Goal: Information Seeking & Learning: Learn about a topic

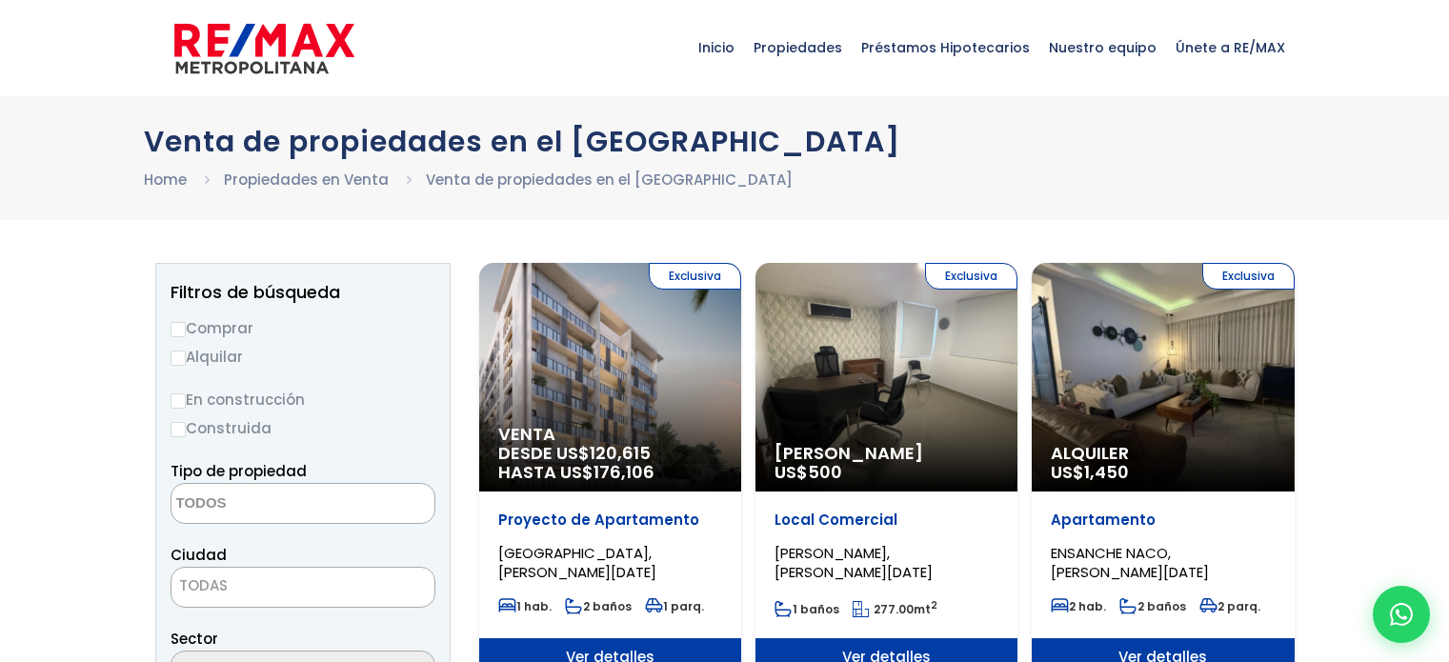
select select
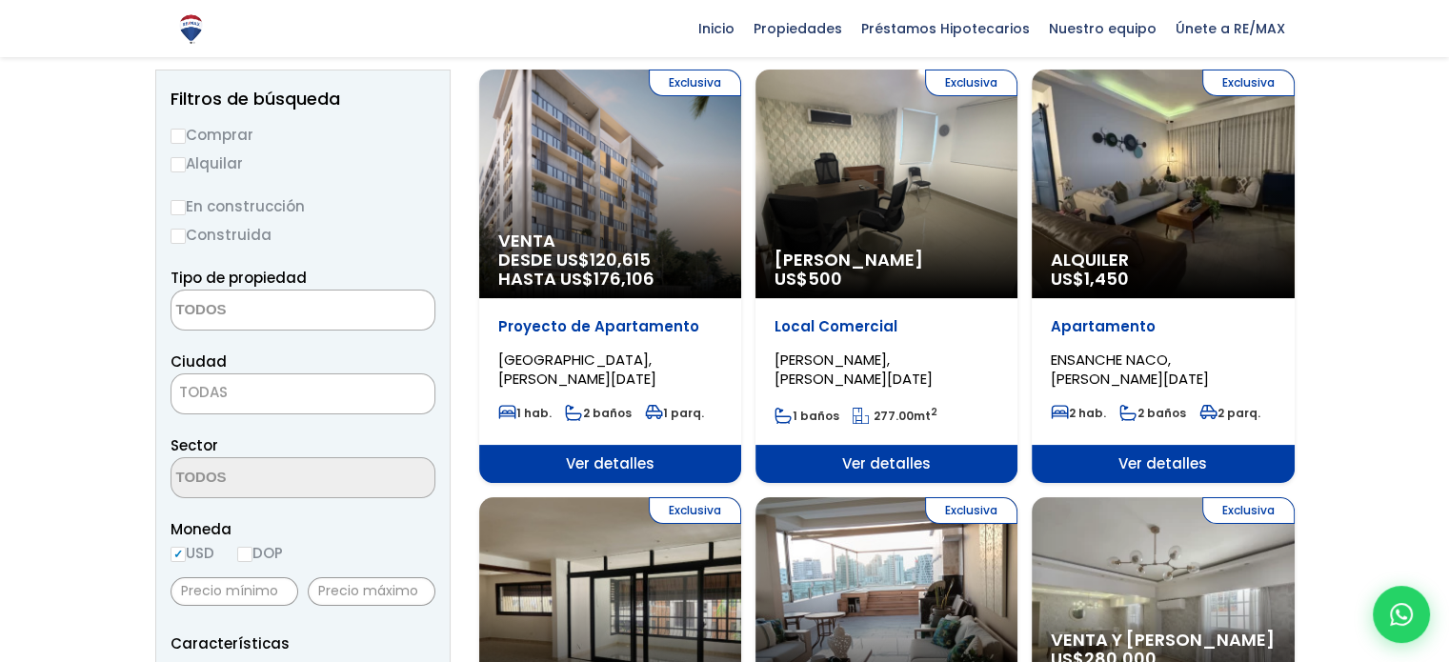
scroll to position [193, 0]
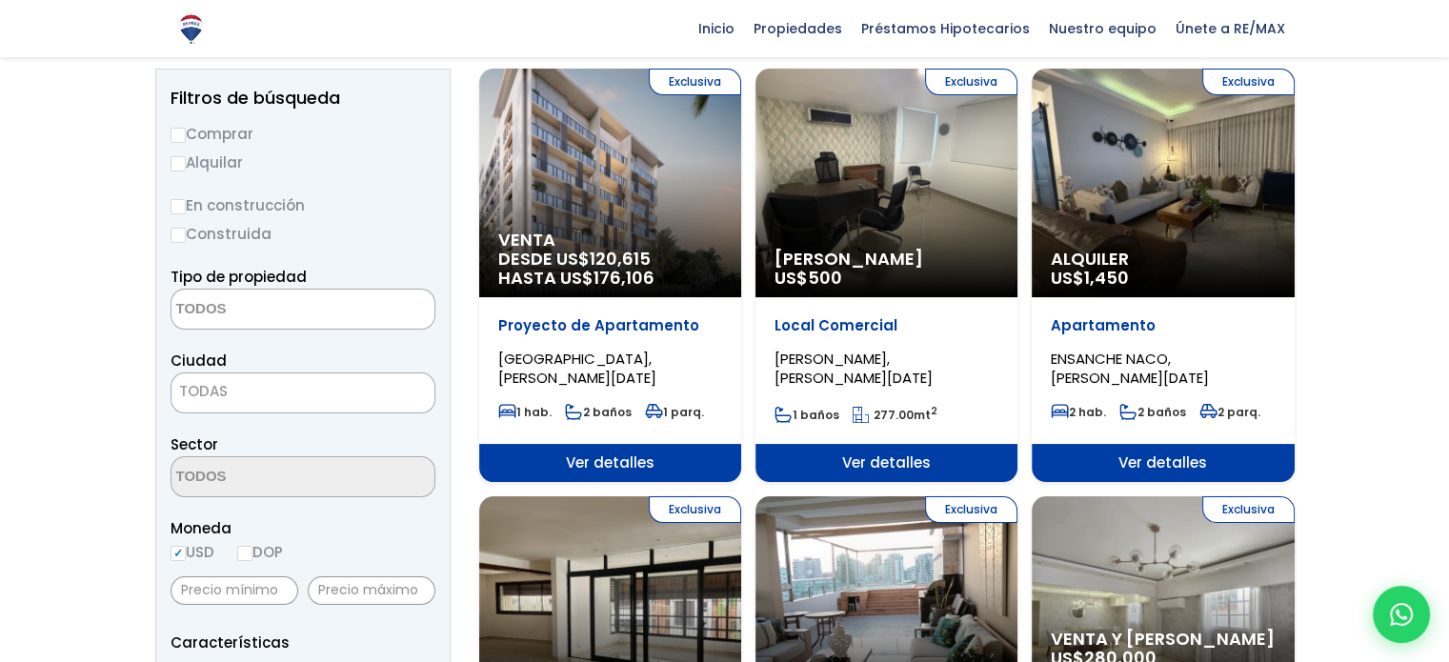
click at [862, 190] on div "Exclusiva Alquiler Amueblado US$ 500" at bounding box center [886, 183] width 262 height 229
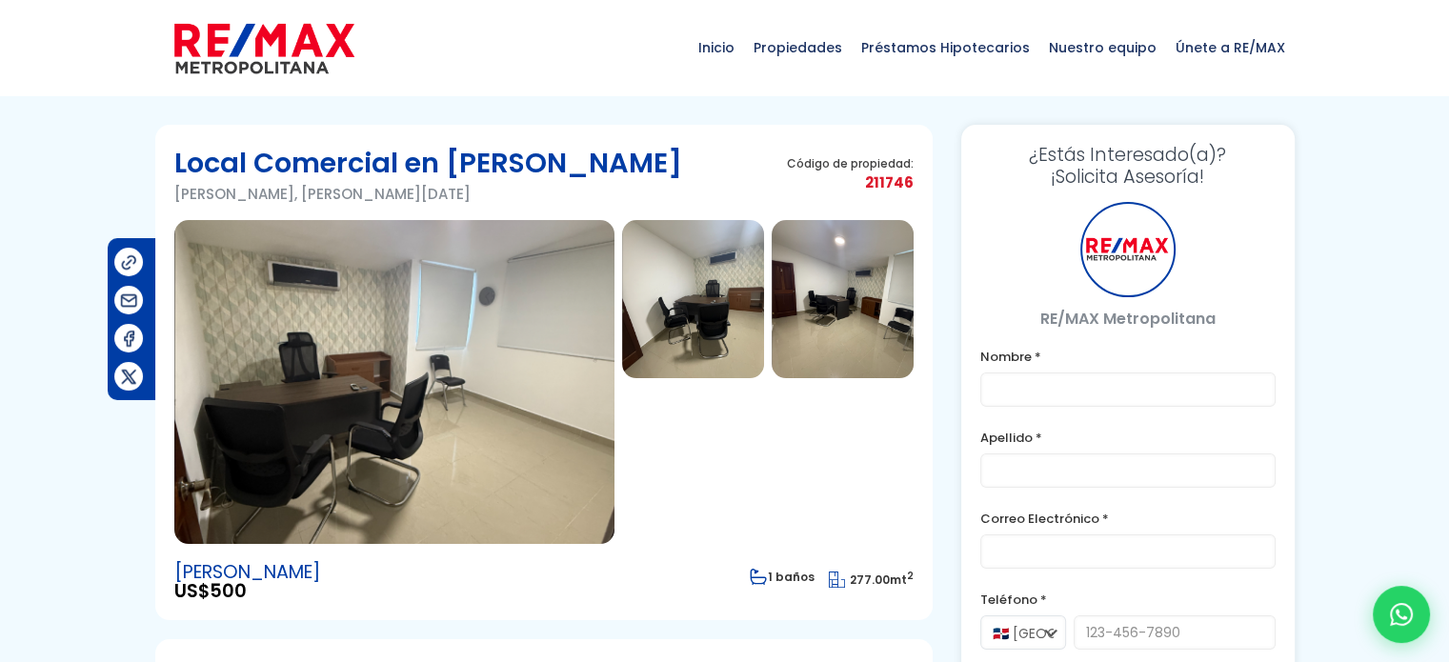
scroll to position [91, 0]
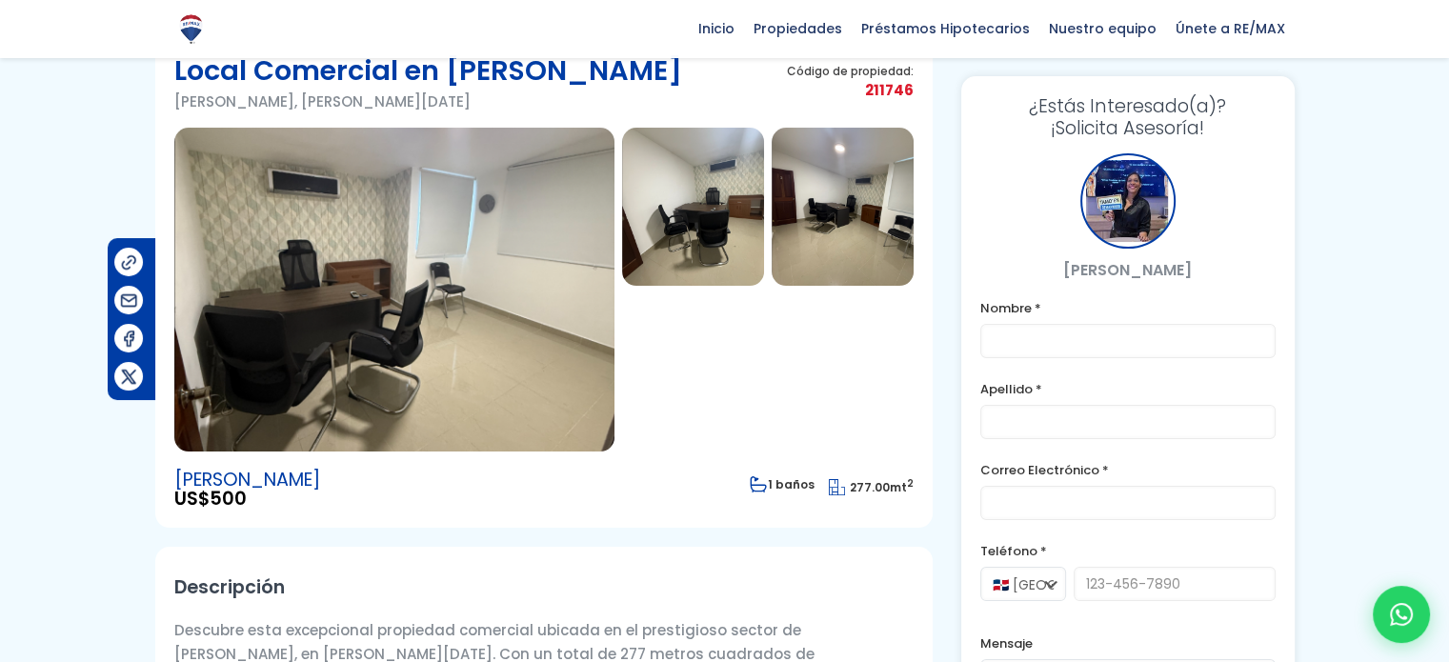
click at [433, 298] on img at bounding box center [394, 290] width 440 height 324
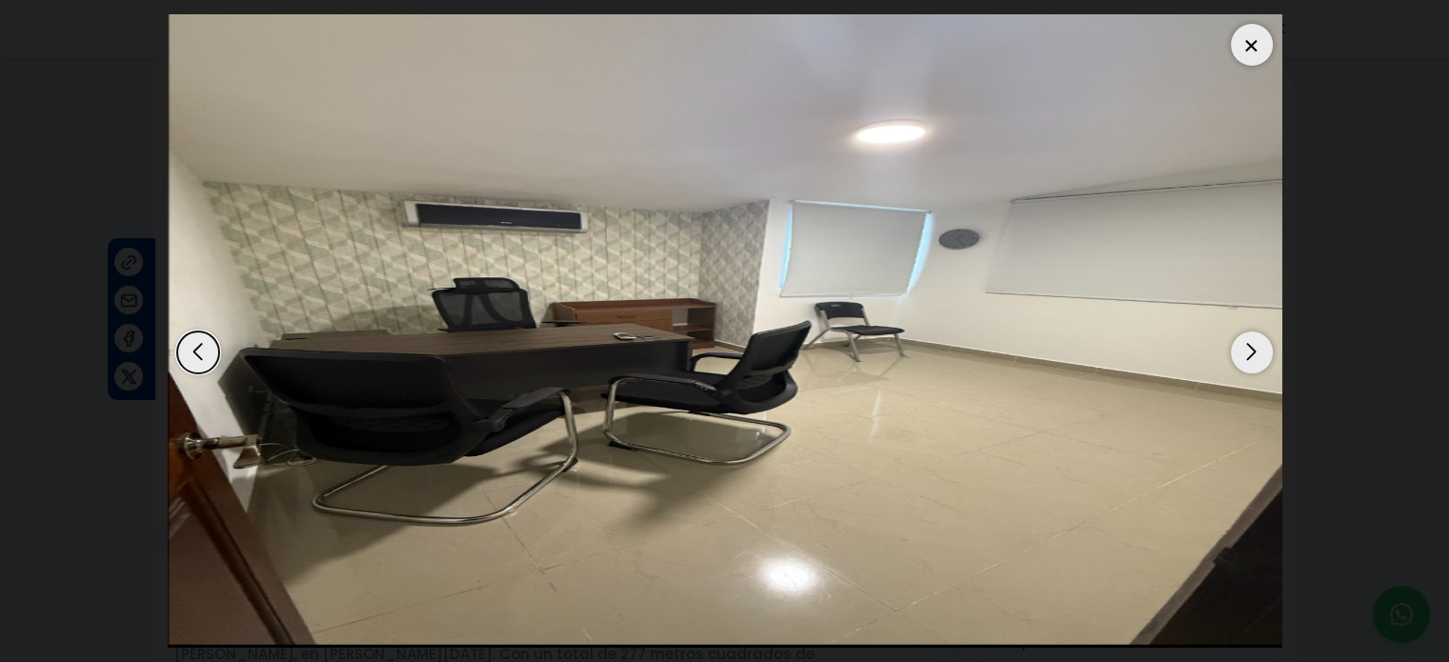
click at [1237, 344] on div "Next slide" at bounding box center [1252, 353] width 42 height 42
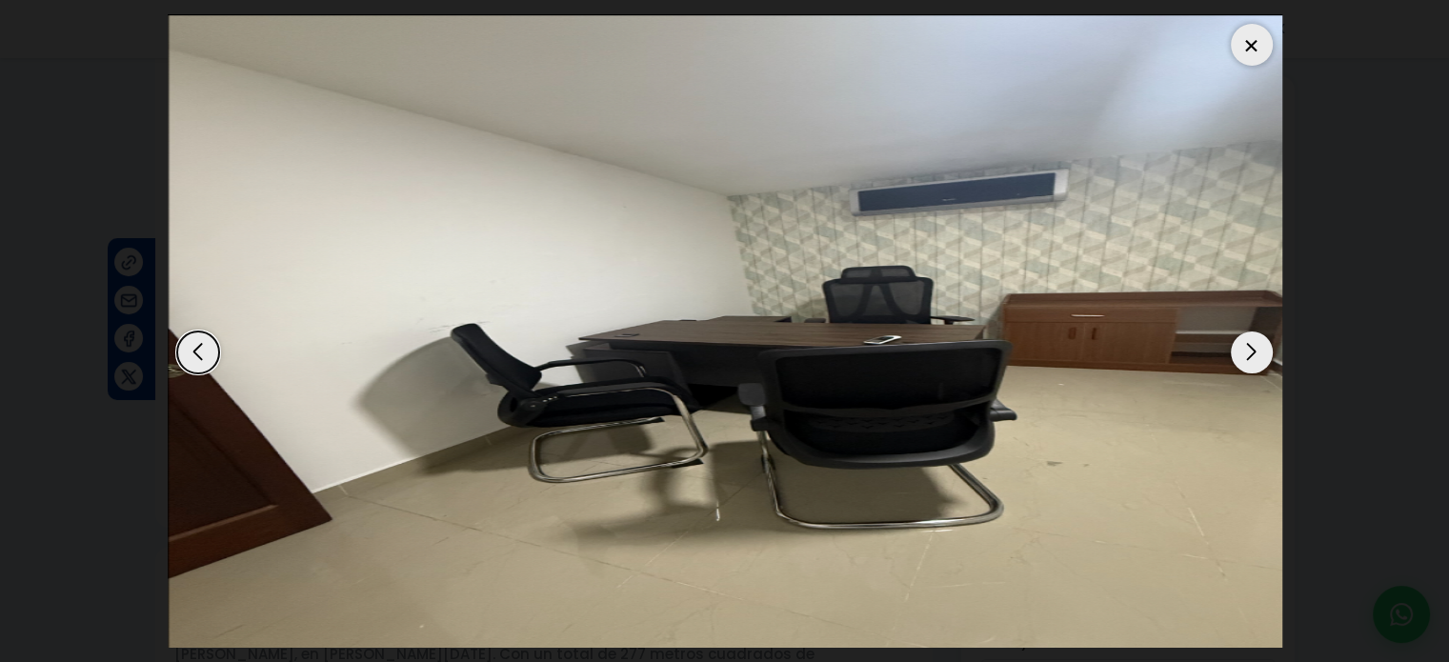
click at [1237, 344] on div "Next slide" at bounding box center [1252, 353] width 42 height 42
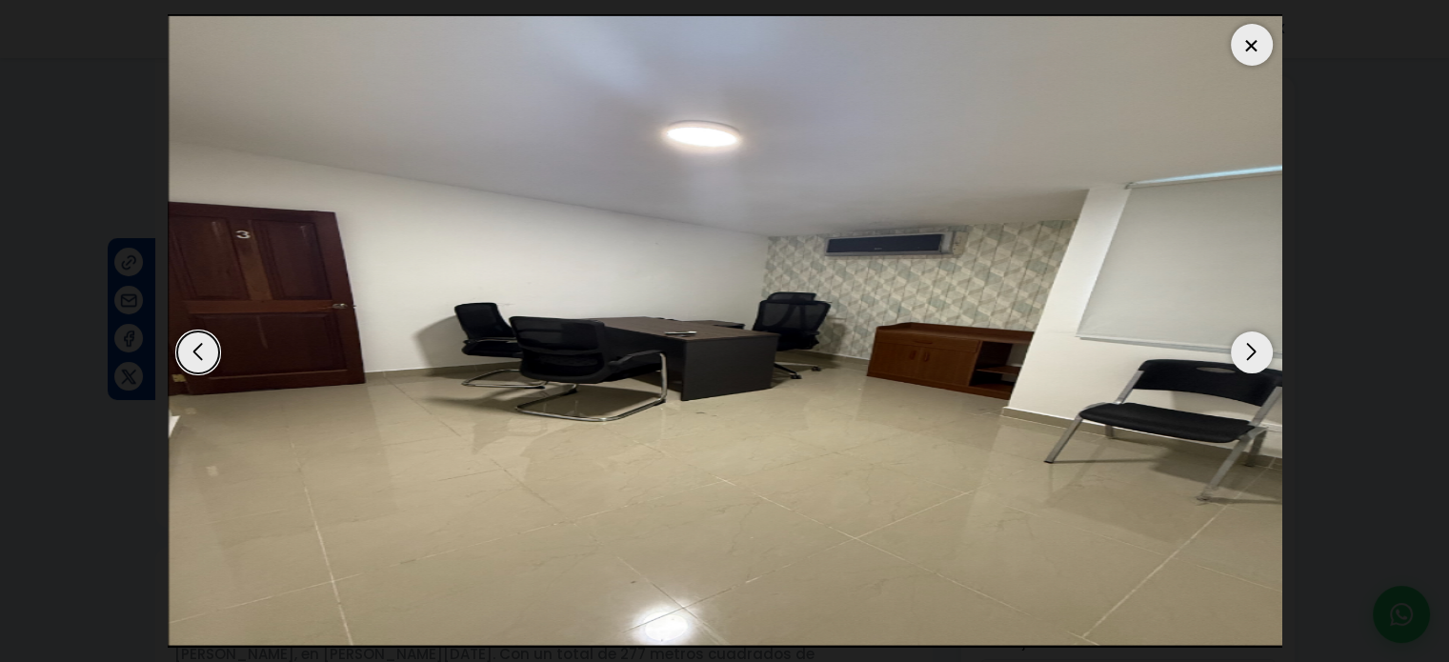
click at [1237, 344] on div "Next slide" at bounding box center [1252, 353] width 42 height 42
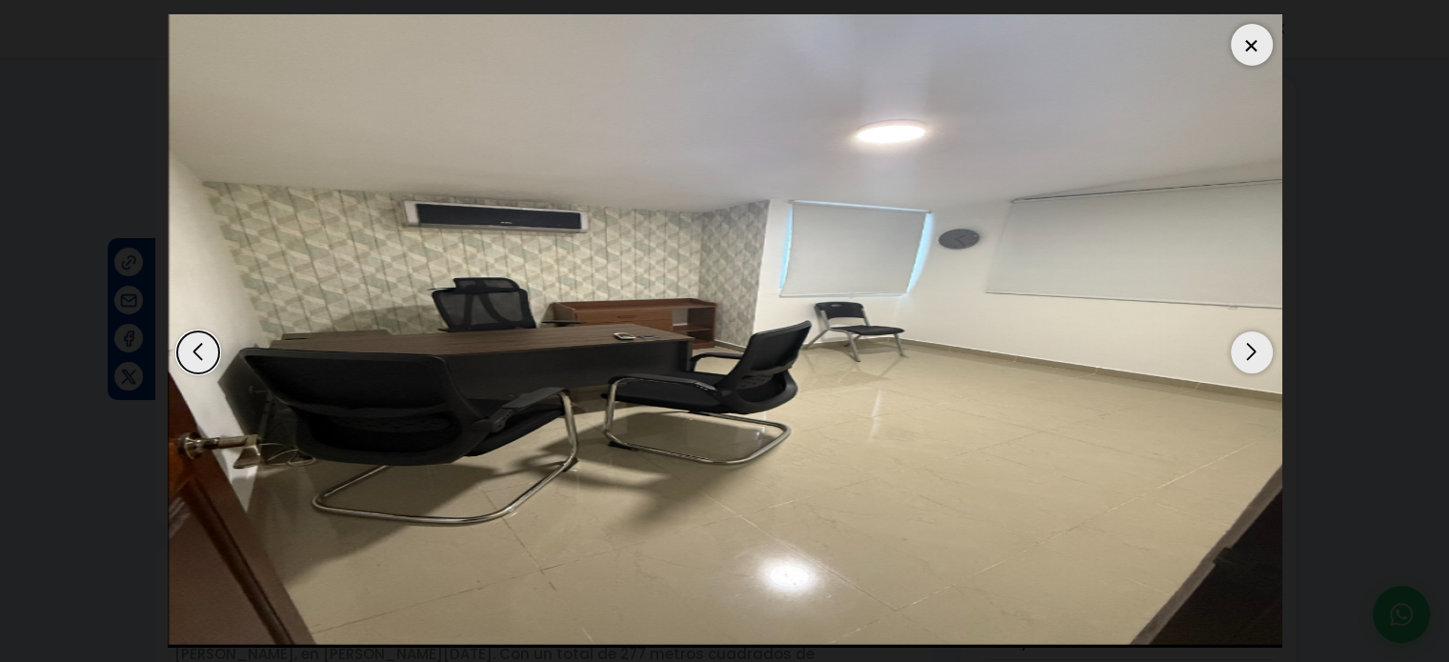
click at [1237, 344] on div "Next slide" at bounding box center [1252, 353] width 42 height 42
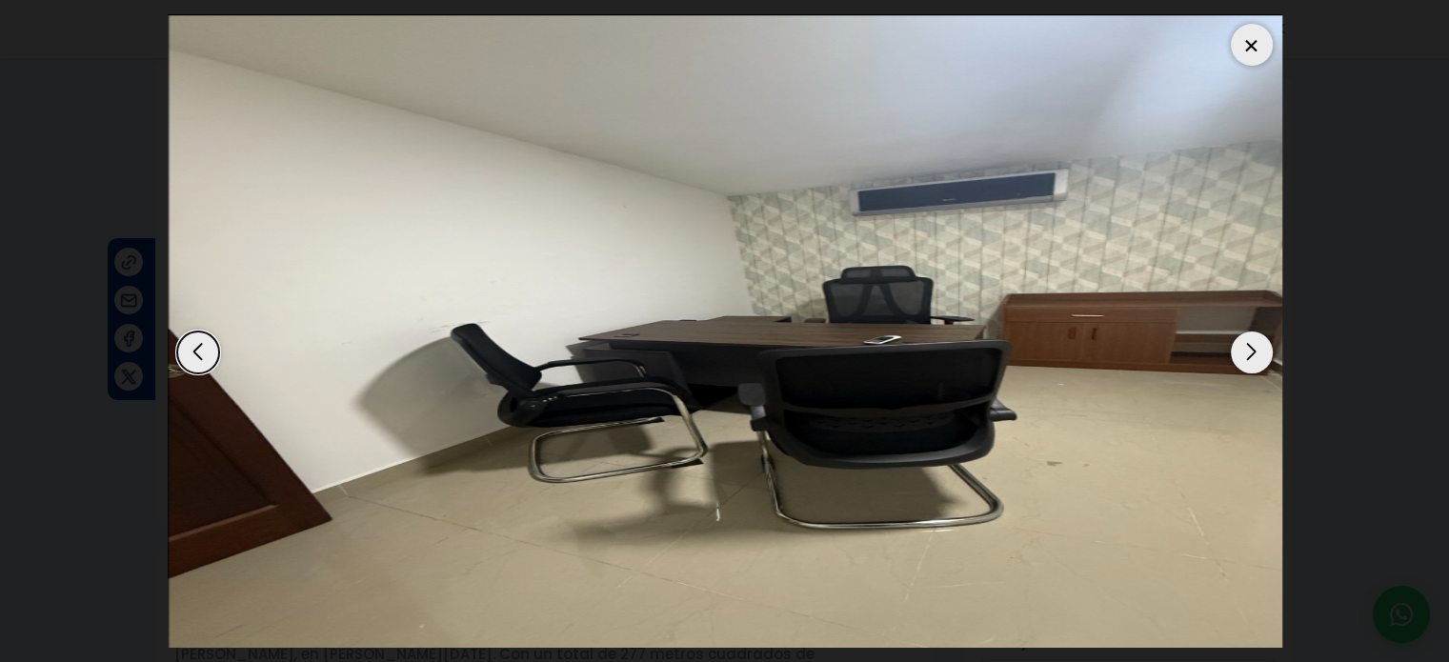
click at [1237, 344] on div "Next slide" at bounding box center [1252, 353] width 42 height 42
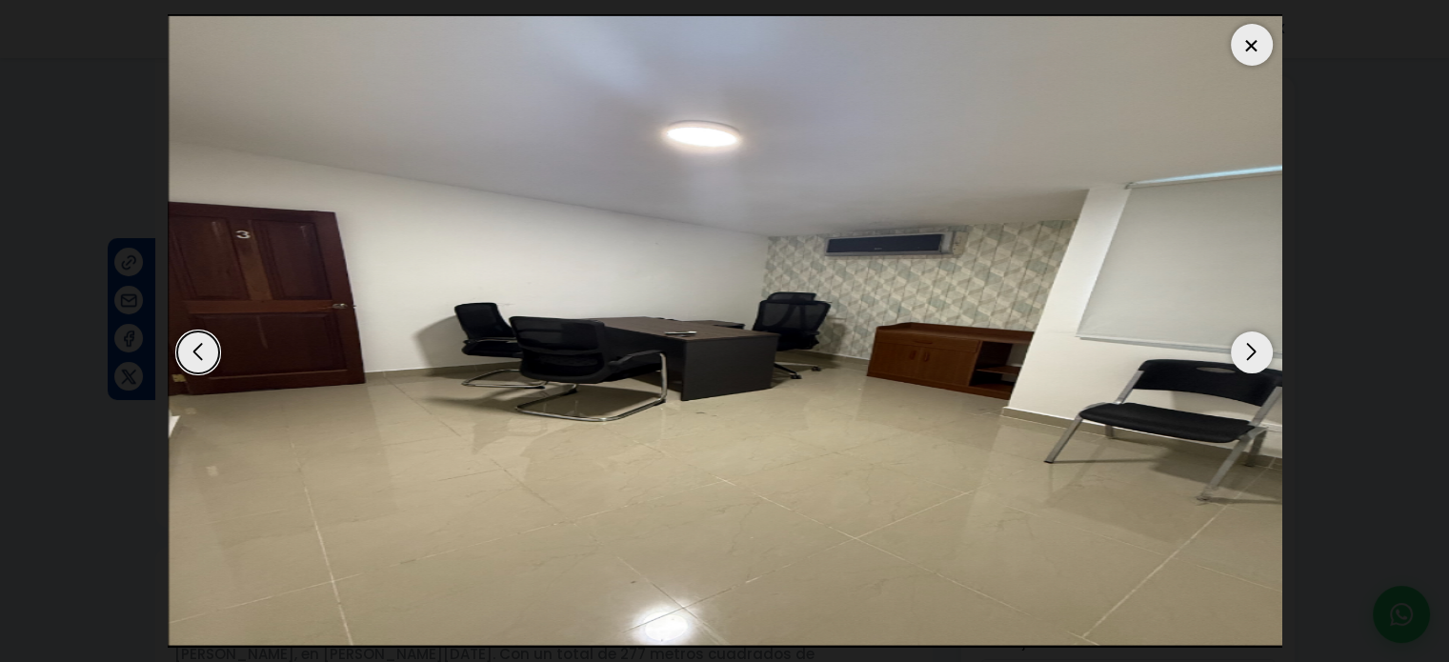
click at [1258, 49] on div at bounding box center [1252, 45] width 42 height 42
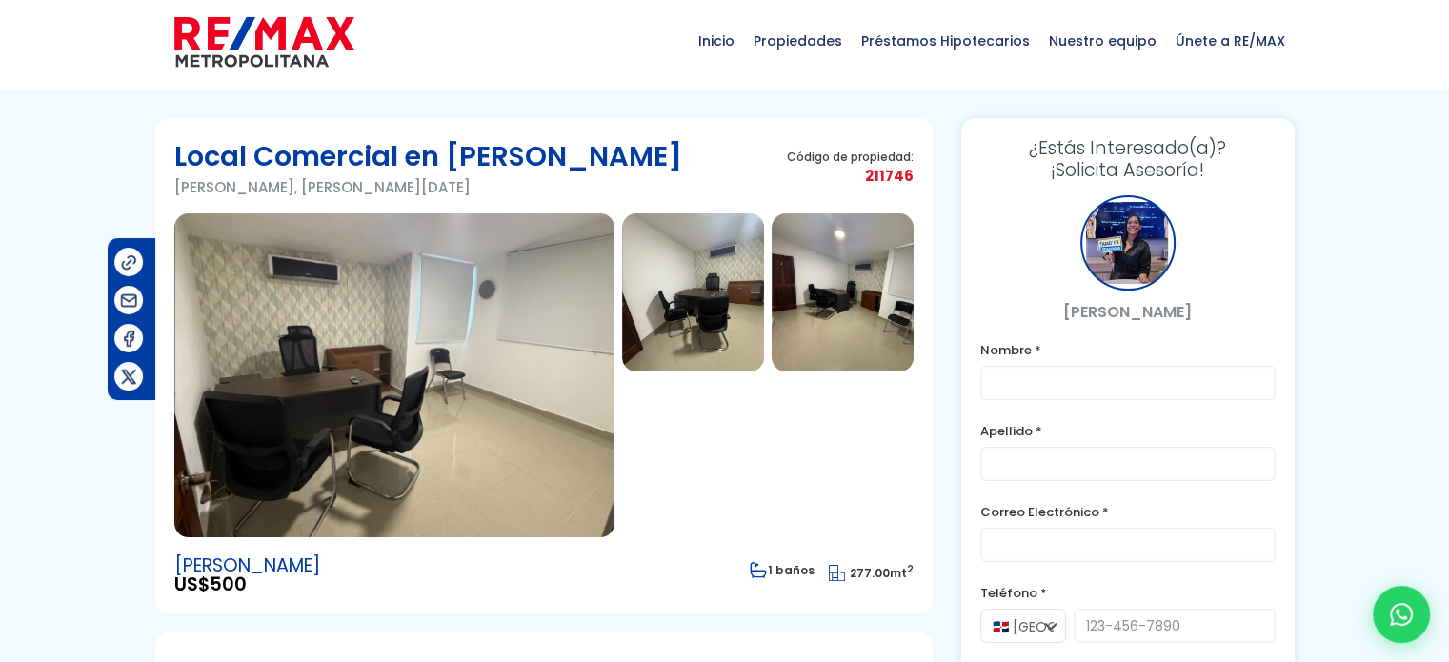
scroll to position [0, 0]
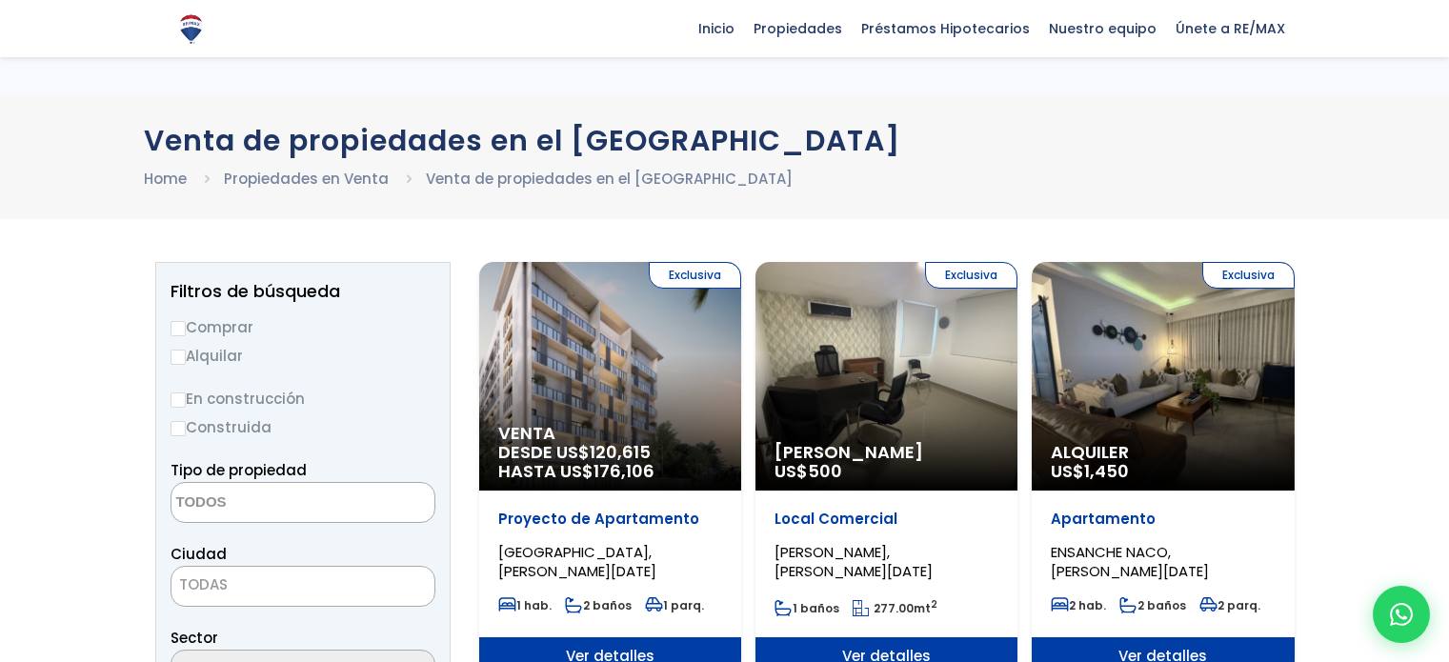
select select
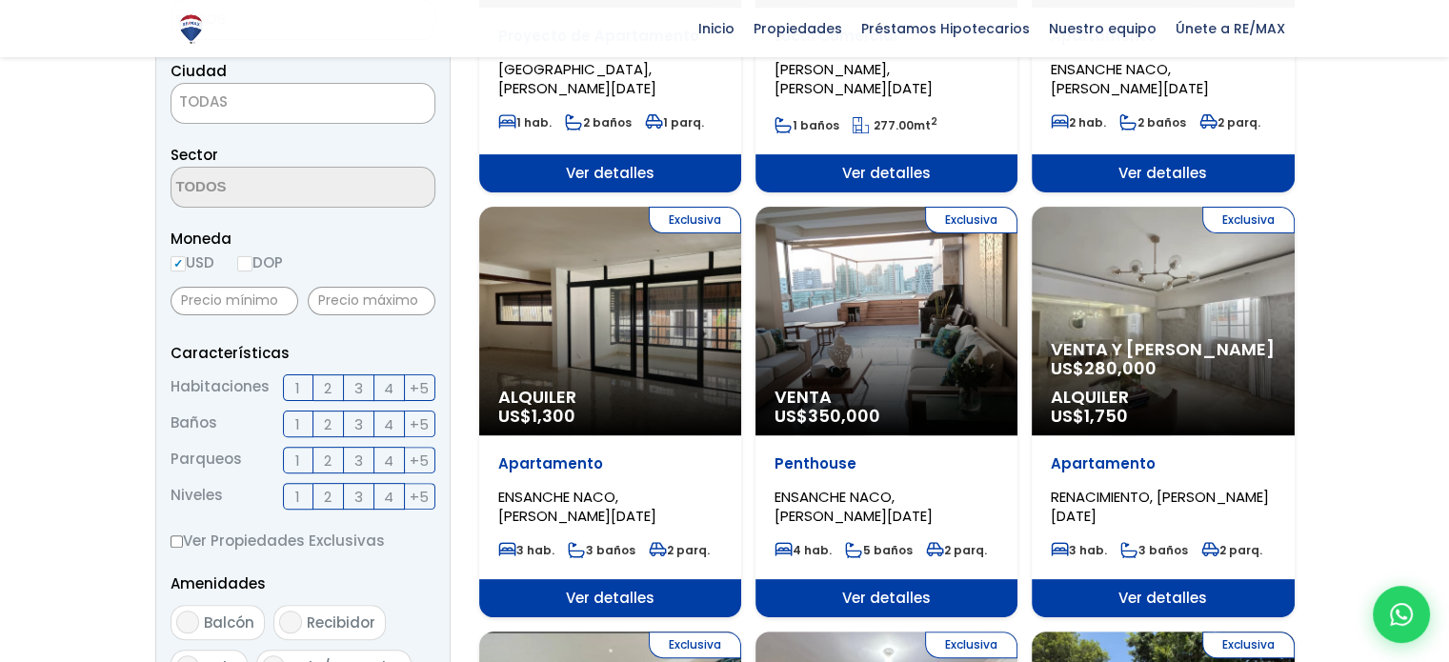
scroll to position [485, 0]
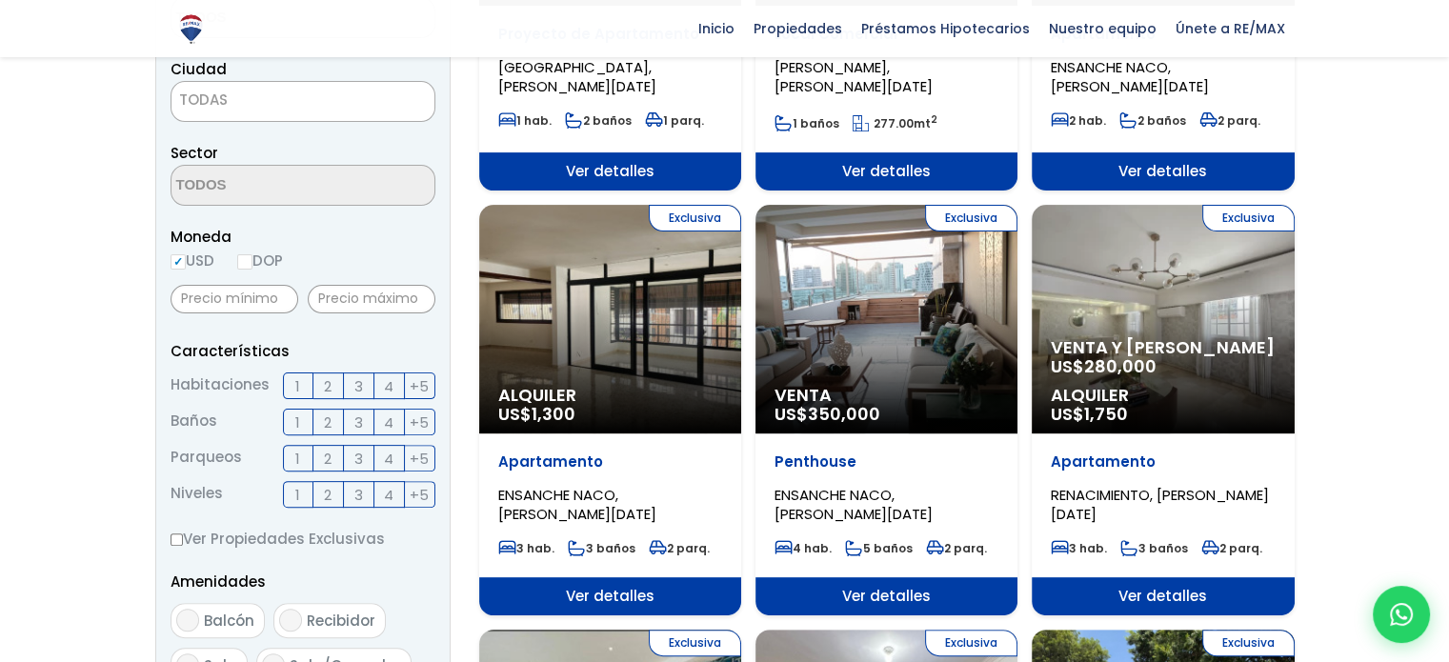
click at [358, 387] on span "3" at bounding box center [358, 386] width 9 height 24
click at [0, 0] on input "3" at bounding box center [0, 0] width 0 height 0
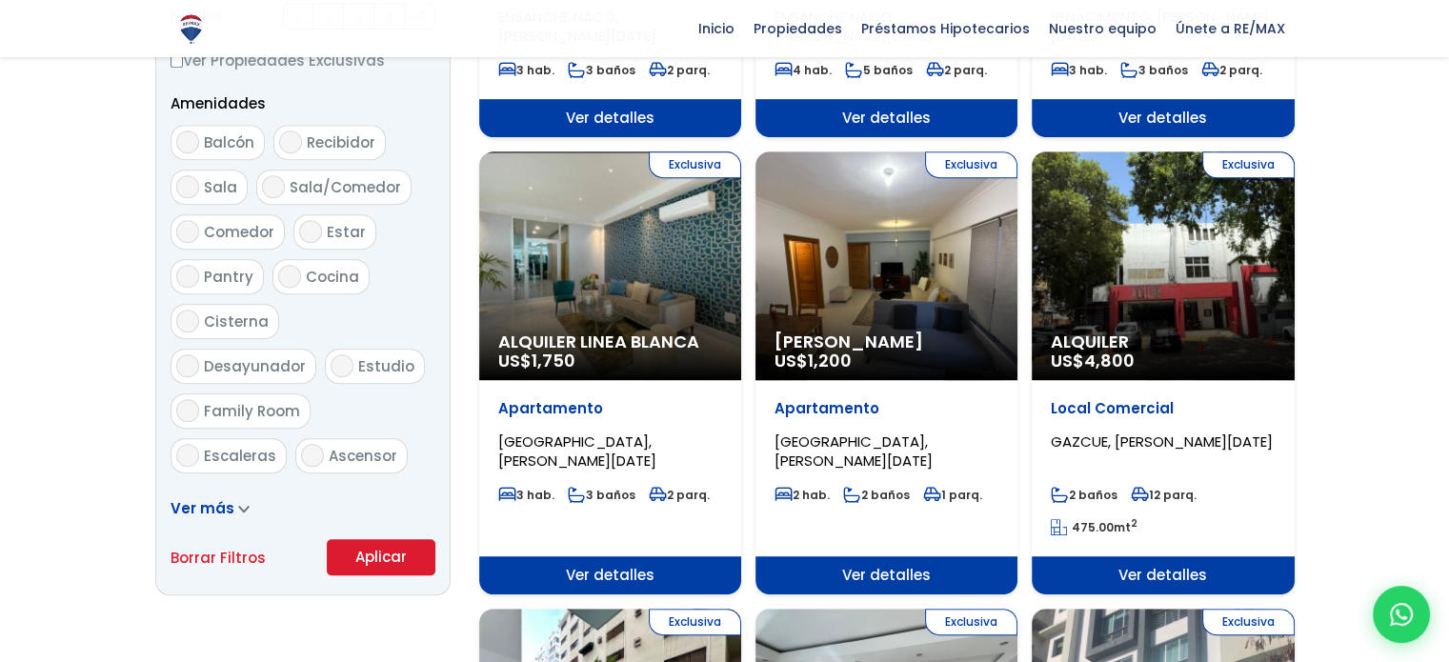
scroll to position [968, 0]
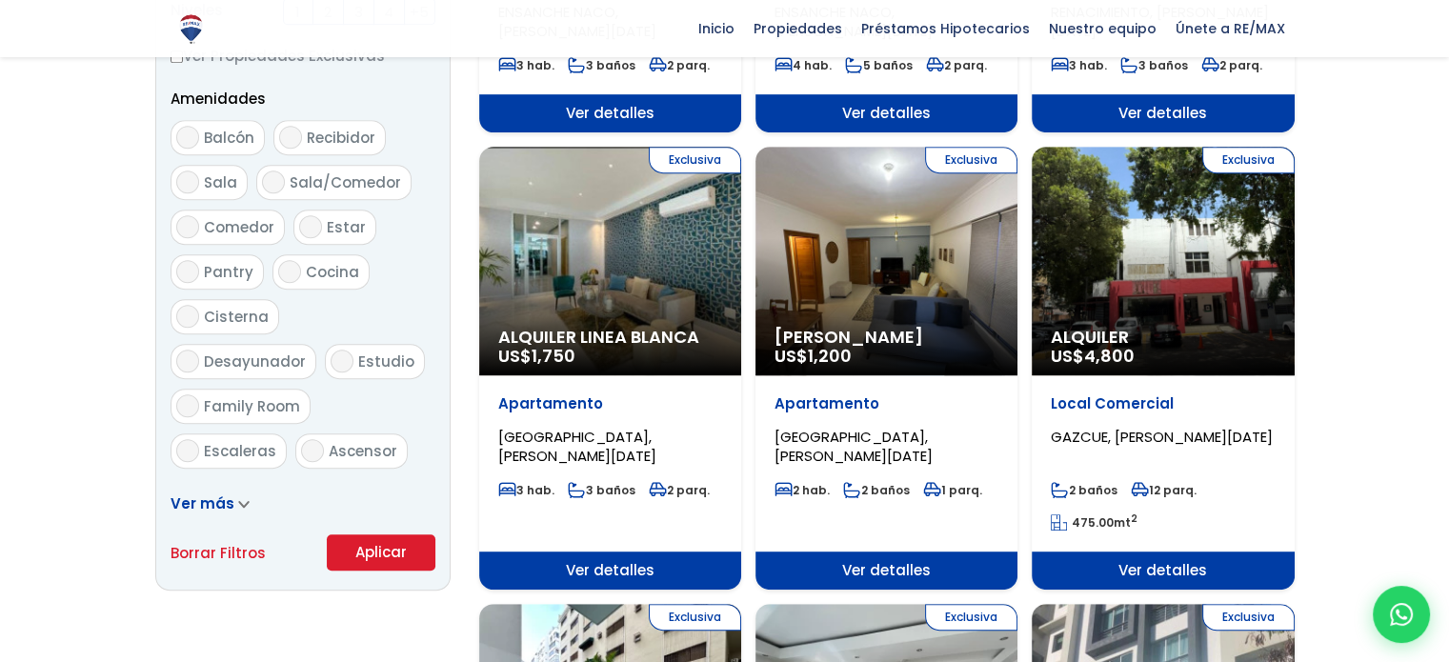
click at [404, 552] on button "Aplicar" at bounding box center [381, 552] width 109 height 36
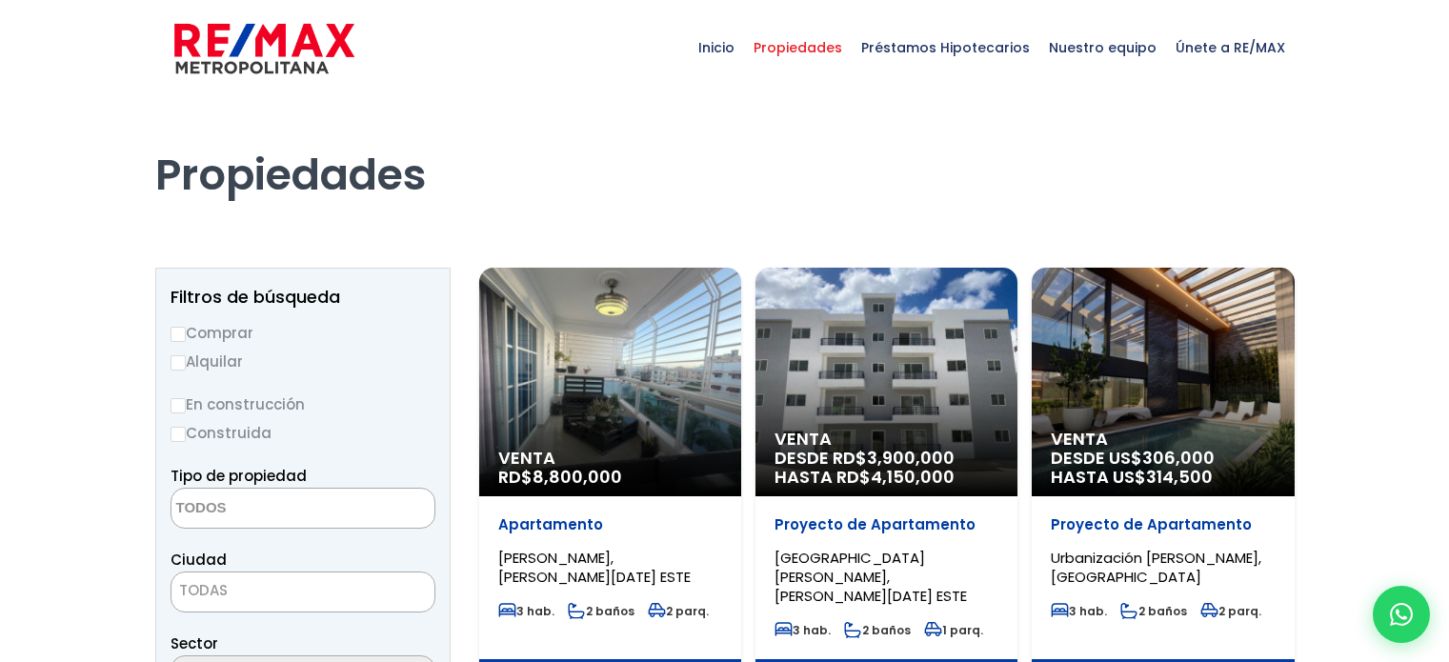
select select
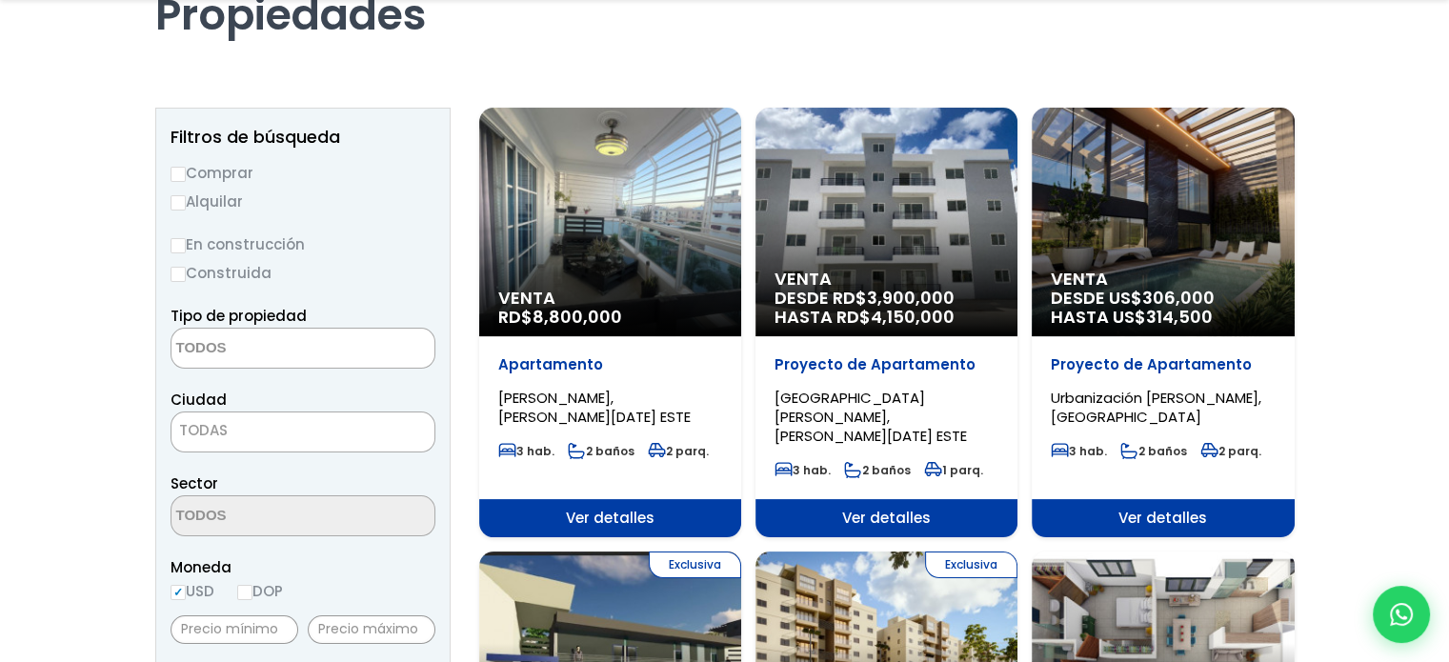
scroll to position [164, 0]
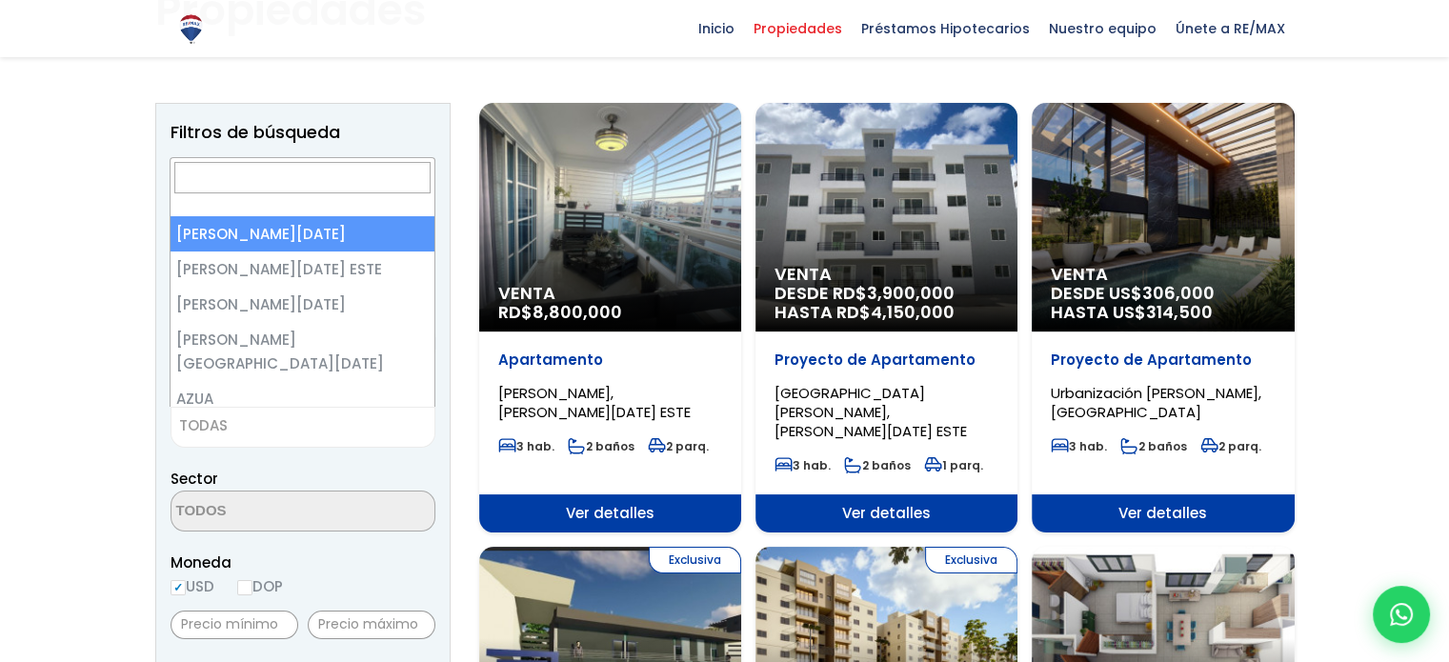
click at [373, 423] on span "TODAS" at bounding box center [302, 426] width 263 height 27
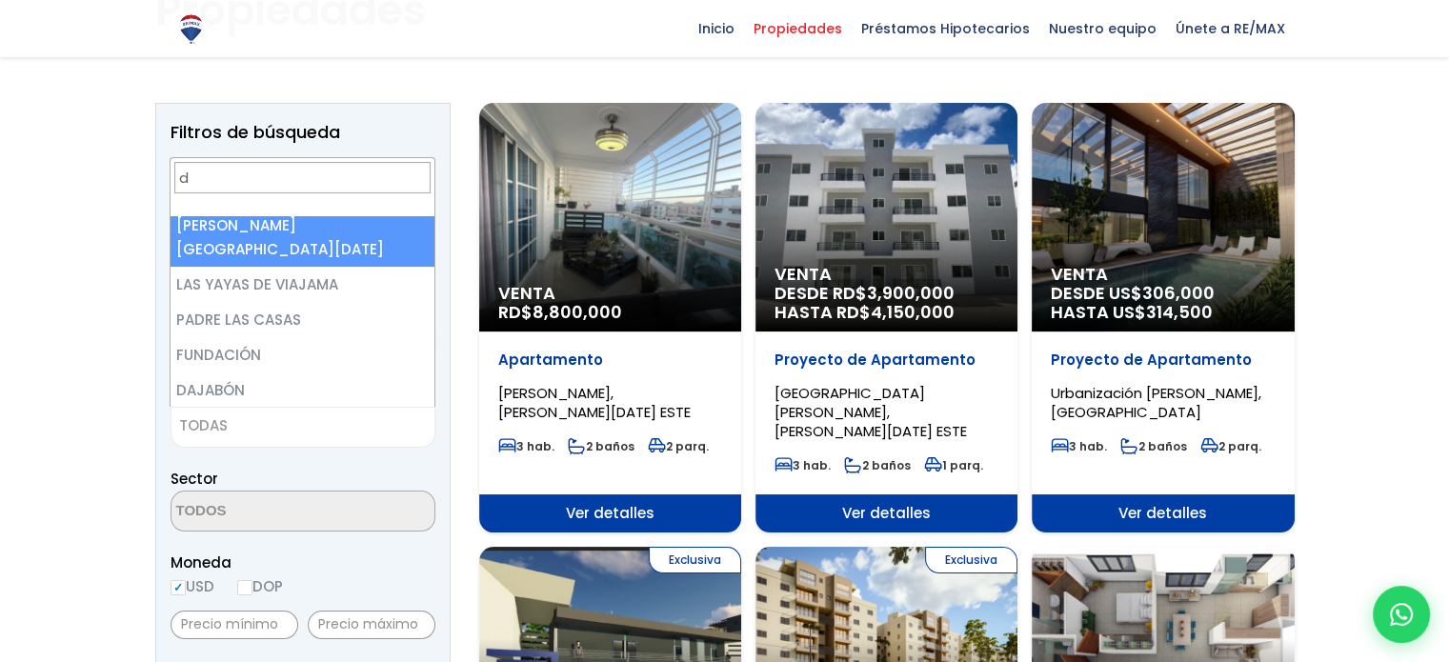
scroll to position [0, 0]
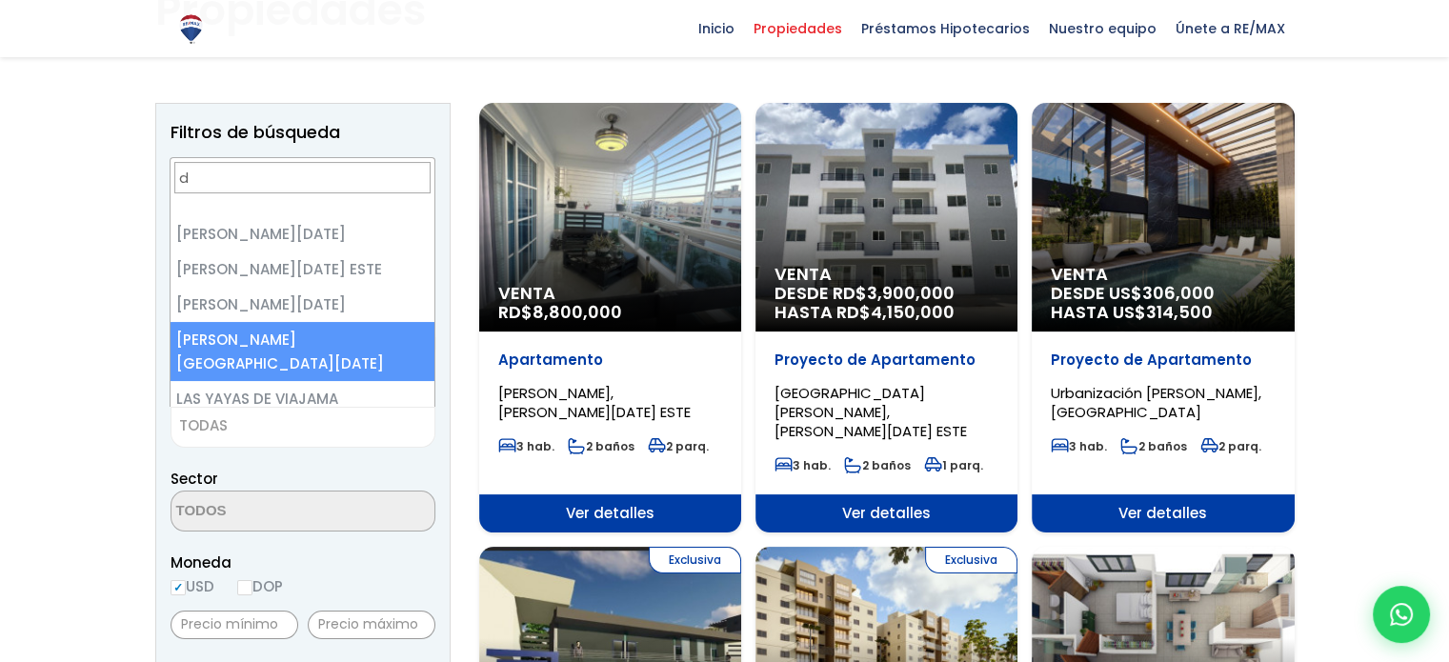
type input "d"
